Goal: Information Seeking & Learning: Learn about a topic

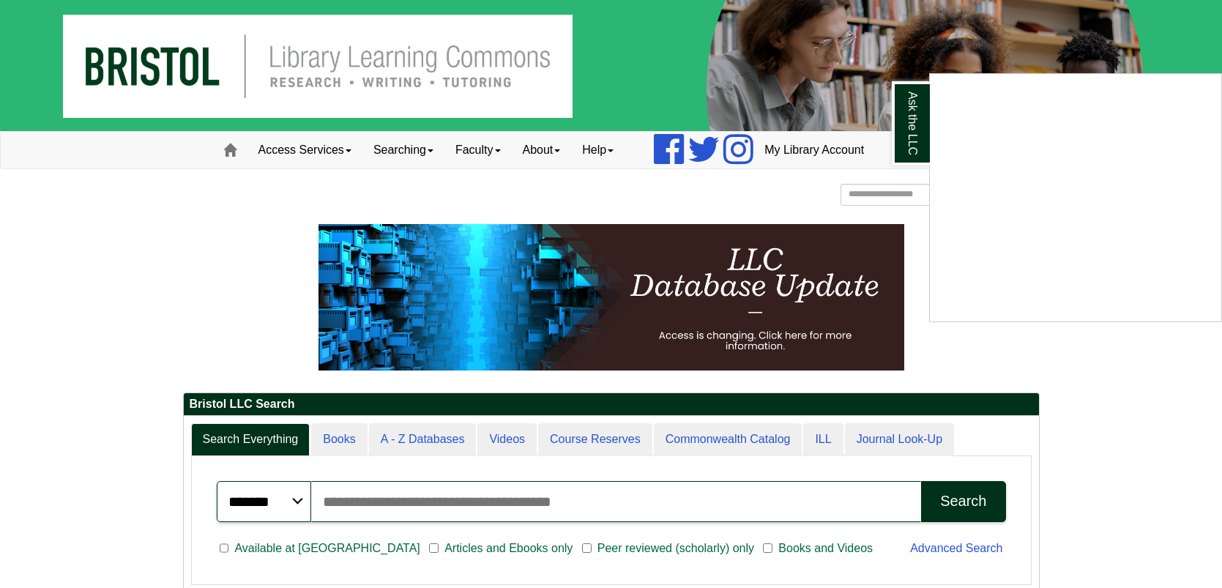
click at [943, 2] on div "Ask the LLC" at bounding box center [611, 294] width 1222 height 588
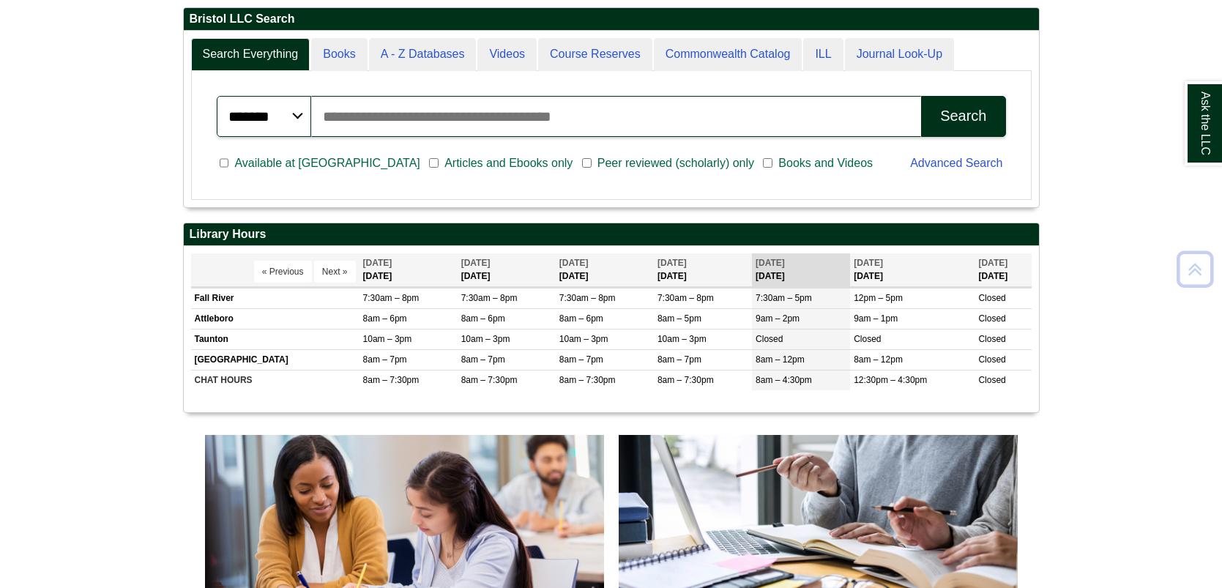
scroll to position [803, 0]
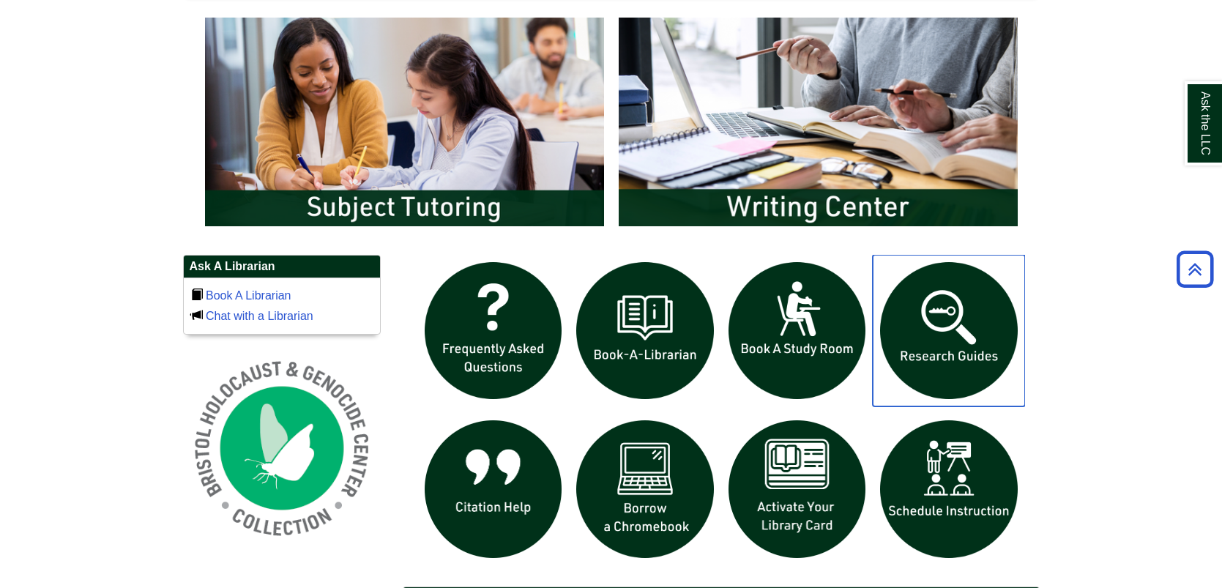
click at [987, 348] on img "slideshow" at bounding box center [949, 331] width 152 height 152
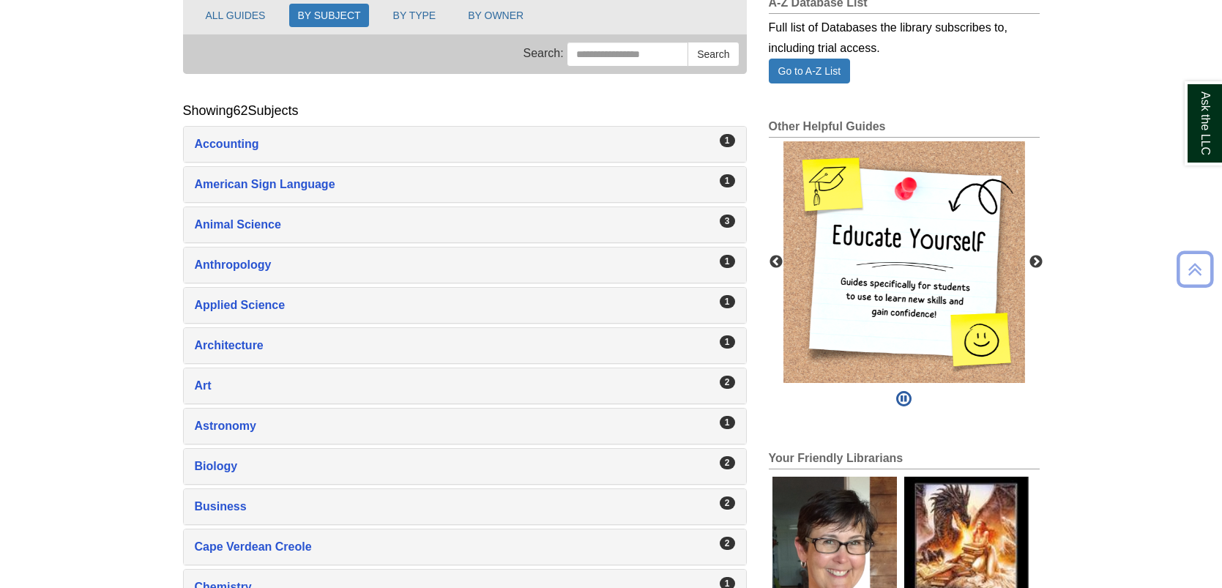
scroll to position [229, 0]
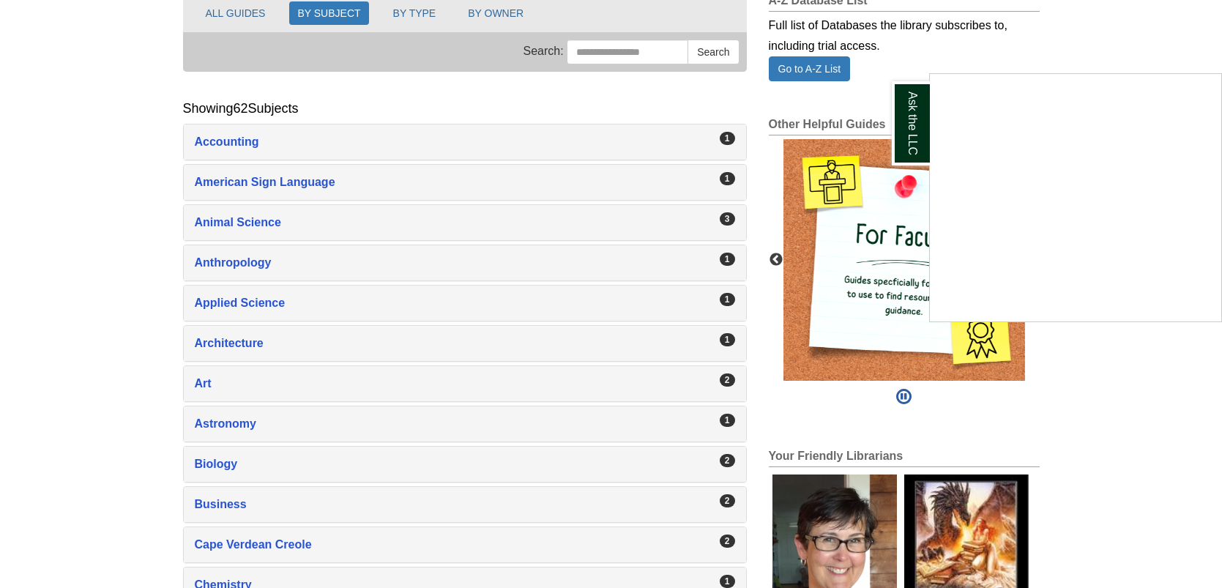
click at [272, 221] on div "Ask the LLC" at bounding box center [611, 294] width 1222 height 588
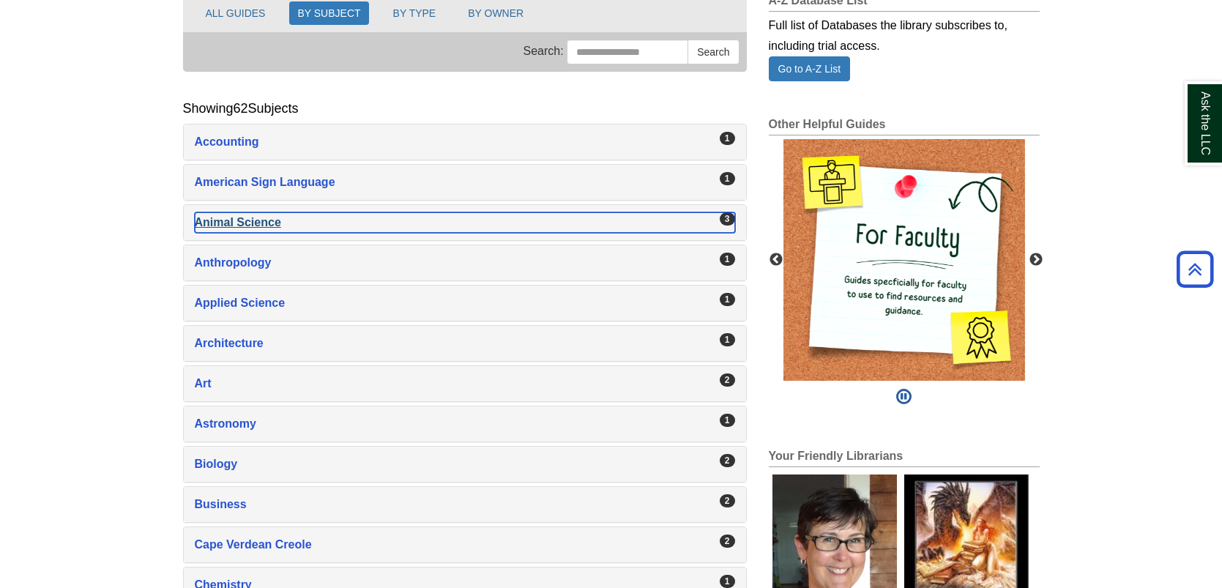
click at [275, 220] on div "Animal Science , 3 guides" at bounding box center [465, 222] width 541 height 21
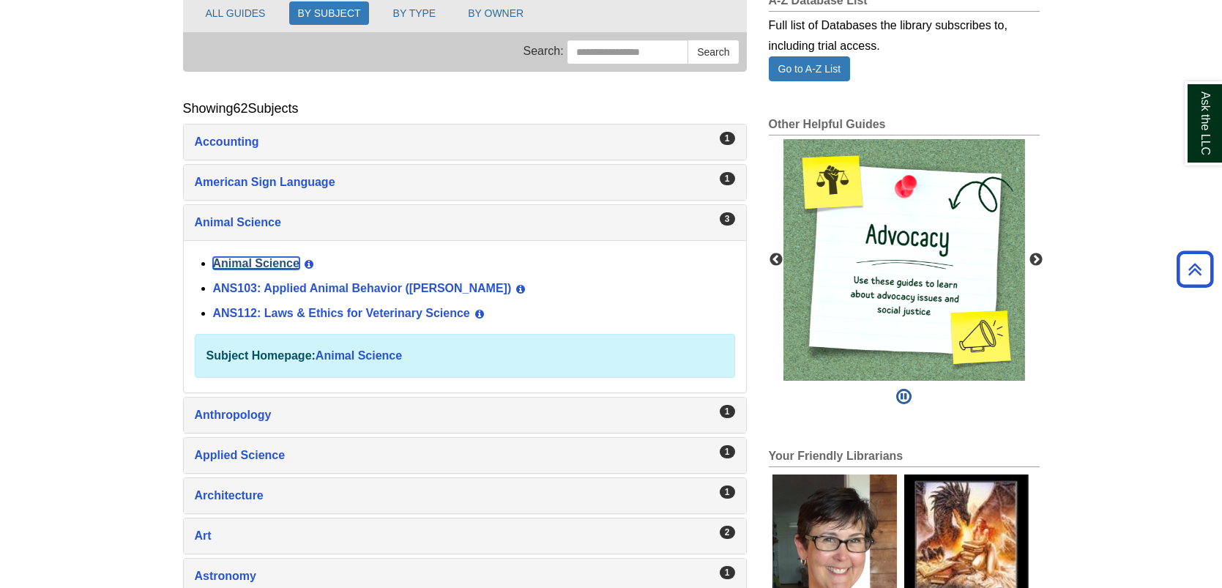
click at [243, 264] on link "Animal Science" at bounding box center [256, 263] width 86 height 12
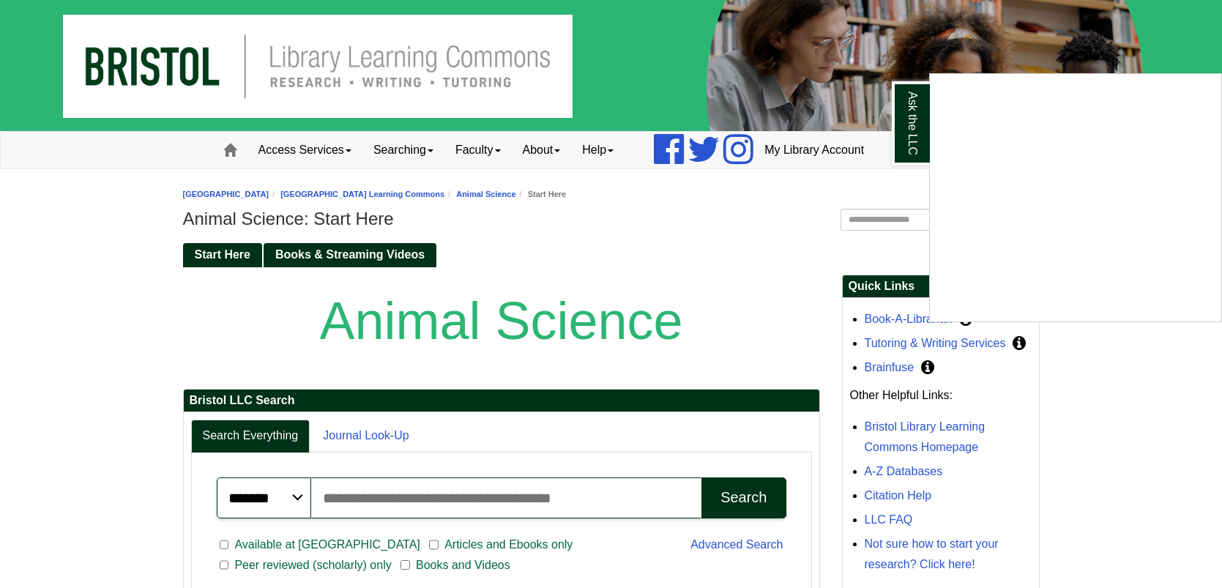
click at [842, 42] on div "Ask the LLC" at bounding box center [611, 294] width 1222 height 588
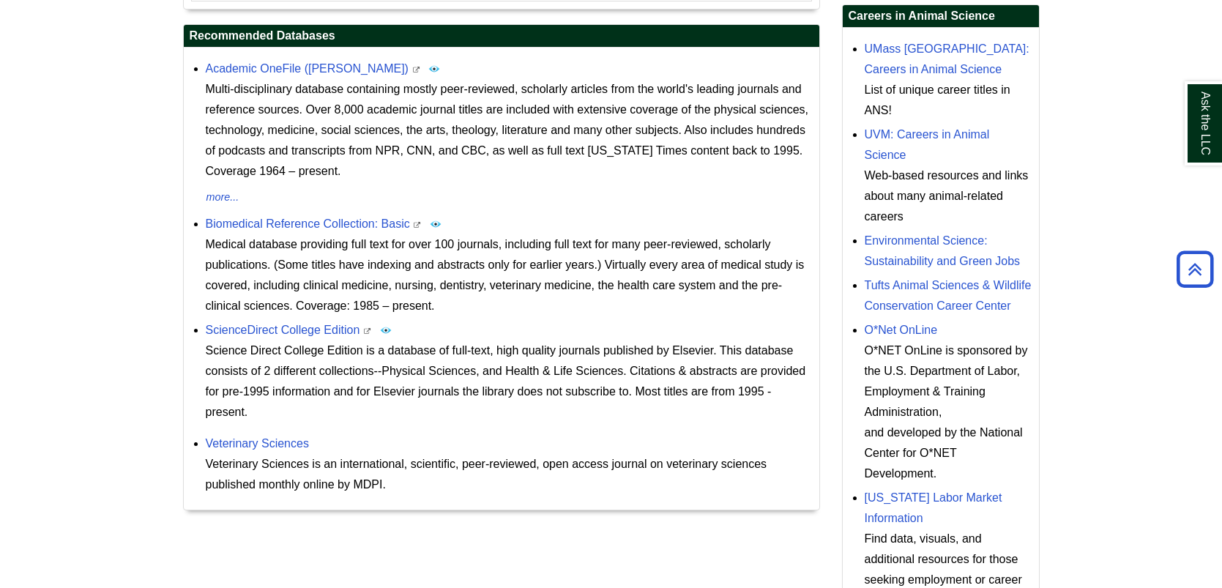
scroll to position [605, 0]
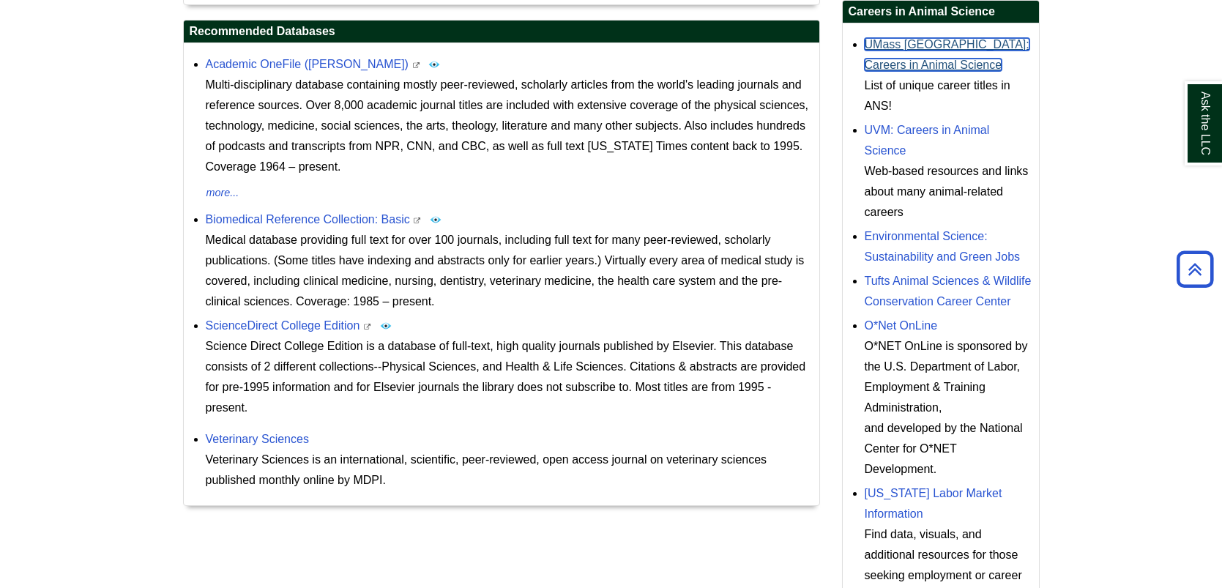
click at [943, 40] on link "UMass Amherst: Careers in Animal Science" at bounding box center [947, 54] width 165 height 33
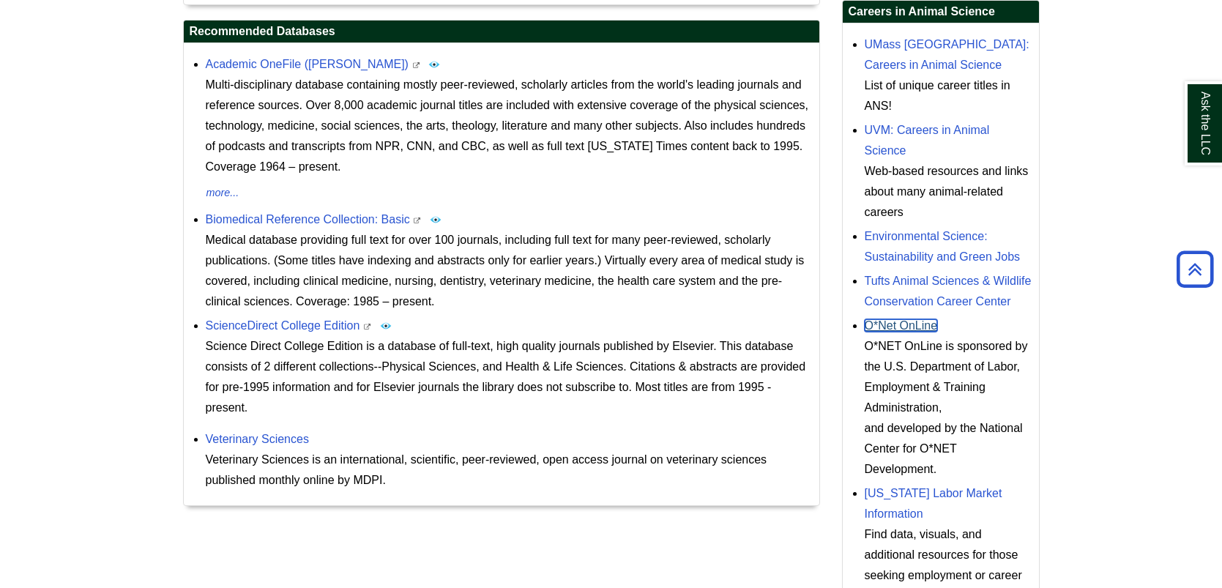
click at [907, 331] on link "O*Net OnLine" at bounding box center [901, 325] width 73 height 12
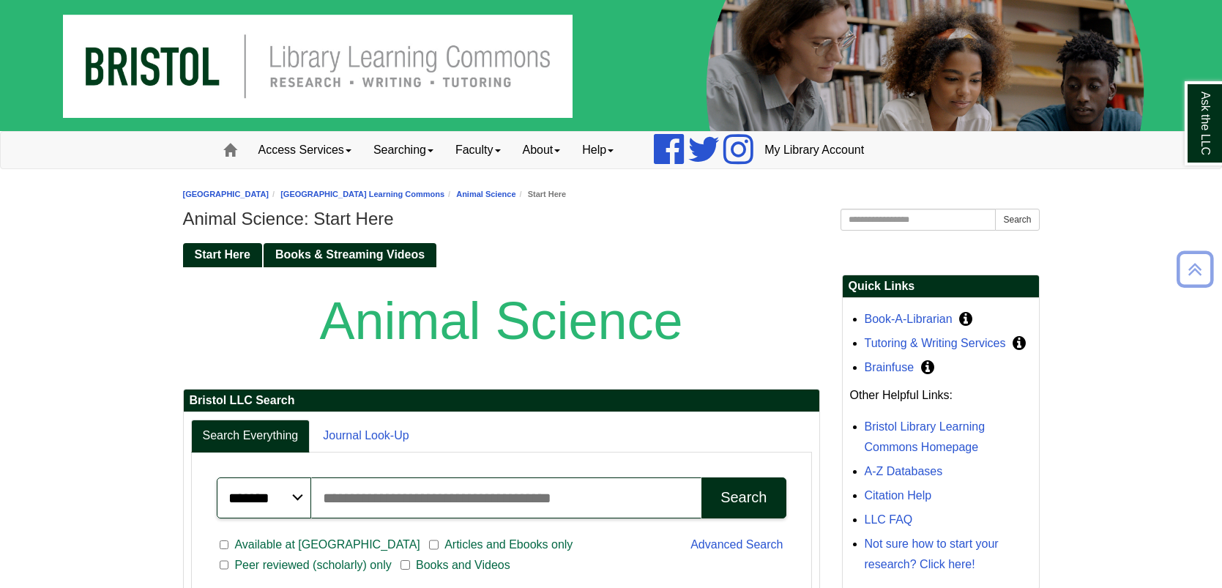
scroll to position [605, 0]
